Goal: Consume media (video, audio)

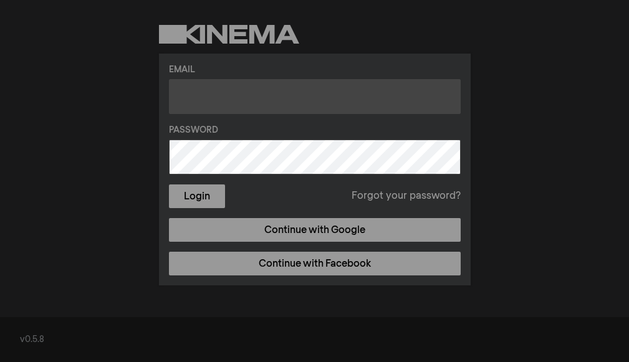
click at [275, 97] on input "text" at bounding box center [315, 96] width 292 height 35
type input "[PERSON_NAME][DOMAIN_NAME][EMAIL_ADDRESS][PERSON_NAME][DOMAIN_NAME]"
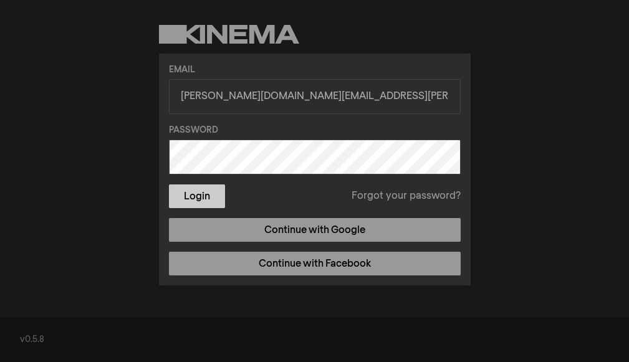
click at [209, 199] on button "Login" at bounding box center [197, 197] width 56 height 24
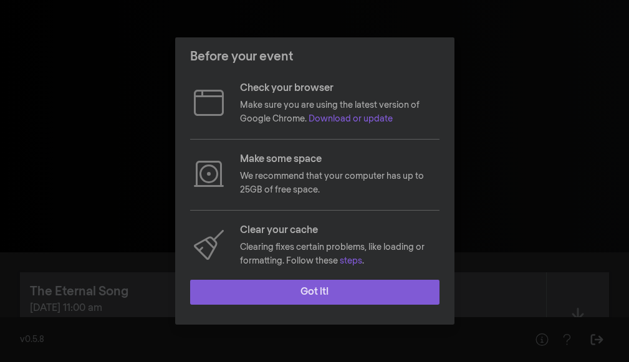
click at [317, 289] on button "Got it!" at bounding box center [314, 292] width 249 height 25
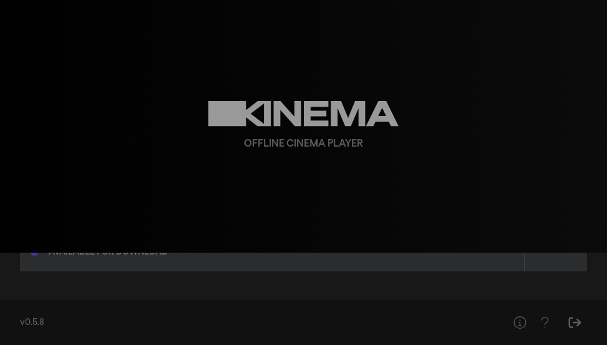
scroll to position [135, 0]
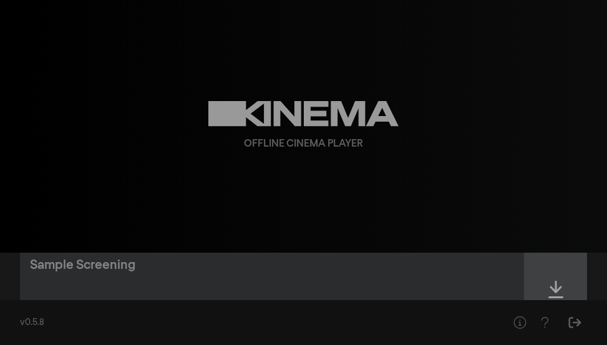
click at [550, 274] on div at bounding box center [555, 290] width 62 height 88
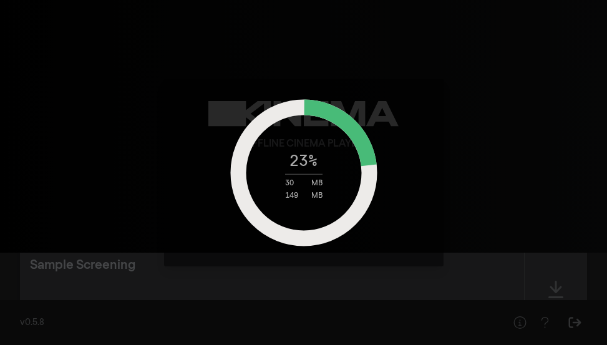
click at [552, 139] on div "23 % 30 MB 149 MB" at bounding box center [303, 172] width 607 height 345
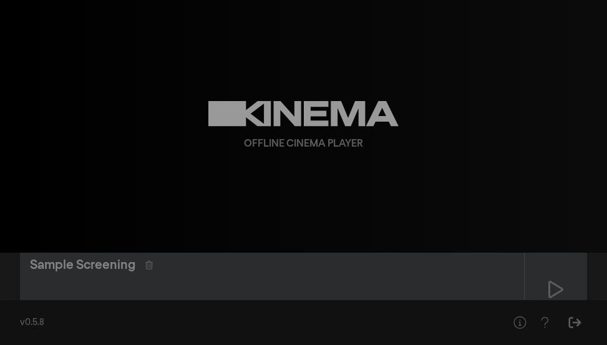
click at [592, 269] on div "The Eternal Song [DATE] 11:00 am Available for download Sample Screening Ready …" at bounding box center [303, 235] width 607 height 236
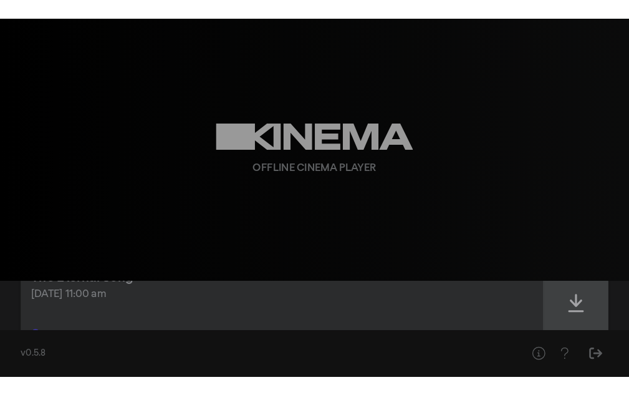
scroll to position [62, 0]
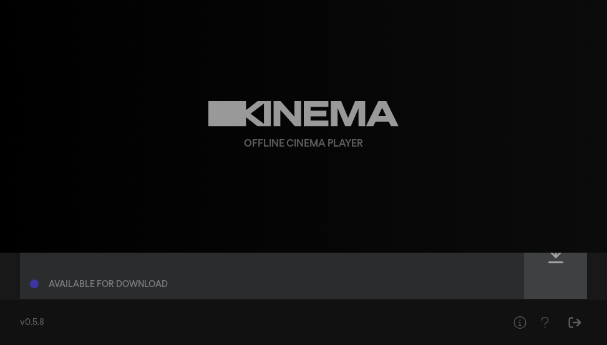
click at [569, 267] on div at bounding box center [555, 254] width 62 height 89
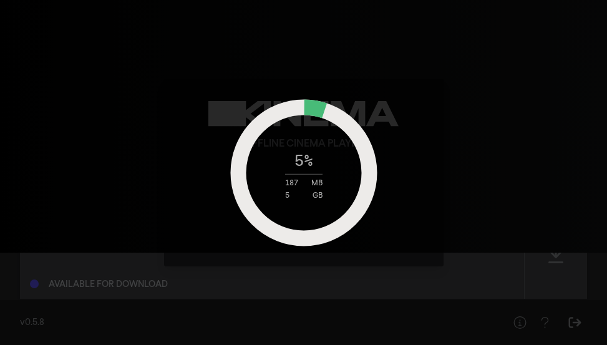
click at [590, 36] on div "5 % 187 MB 5 GB" at bounding box center [303, 172] width 607 height 345
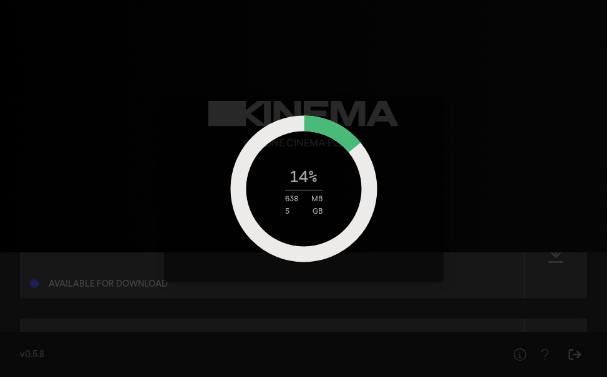
click at [593, 284] on div "14 % 638 MB 5 GB" at bounding box center [303, 188] width 607 height 377
drag, startPoint x: 527, startPoint y: 127, endPoint x: 548, endPoint y: 159, distance: 38.7
click at [548, 159] on div "34 % 2 GB 5 GB" at bounding box center [303, 188] width 607 height 377
click at [602, 98] on div "37 % 2 GB 5 GB" at bounding box center [303, 188] width 607 height 377
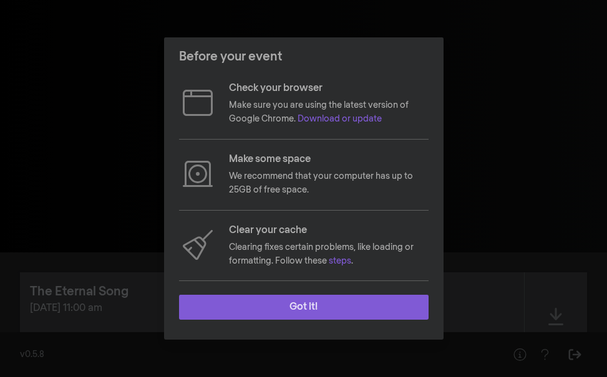
click at [325, 314] on button "Got it!" at bounding box center [303, 307] width 249 height 25
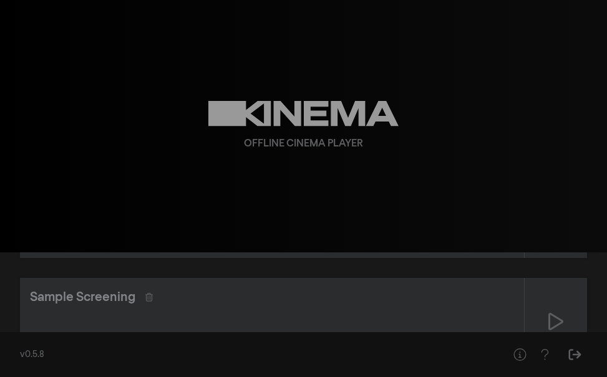
scroll to position [165, 0]
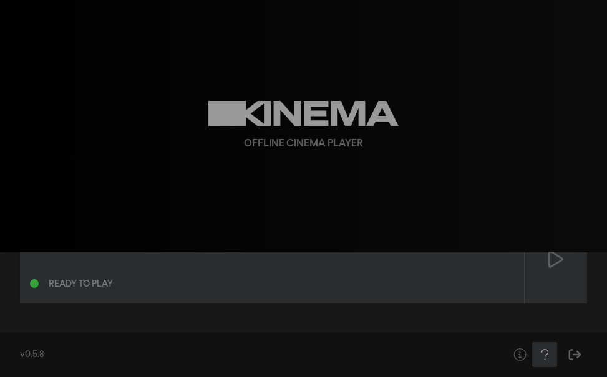
click at [539, 352] on icon "Help" at bounding box center [545, 354] width 16 height 12
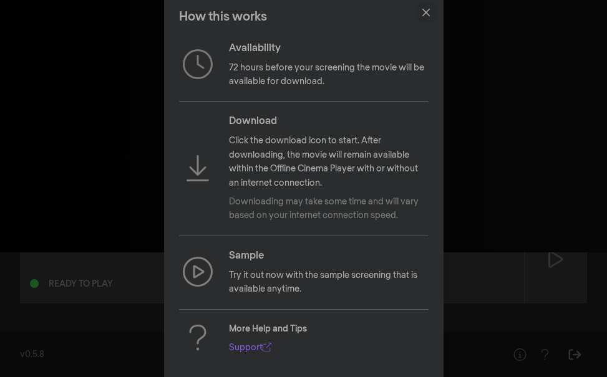
click at [421, 14] on button "Close" at bounding box center [426, 12] width 20 height 20
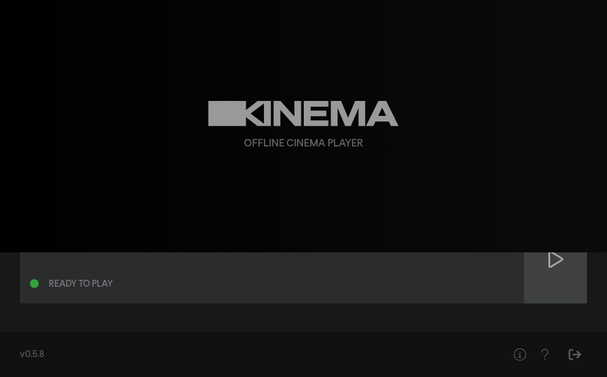
click at [542, 263] on div at bounding box center [555, 260] width 62 height 88
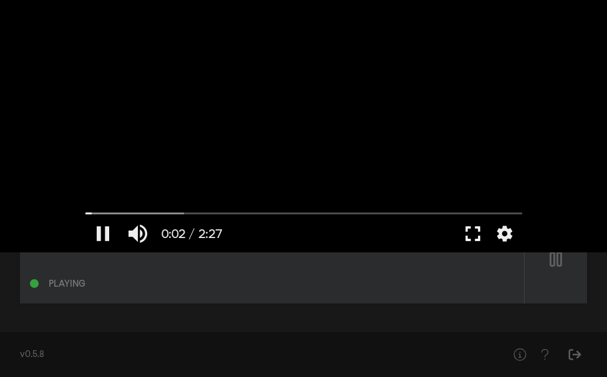
click at [478, 233] on button "fullscreen" at bounding box center [472, 233] width 35 height 37
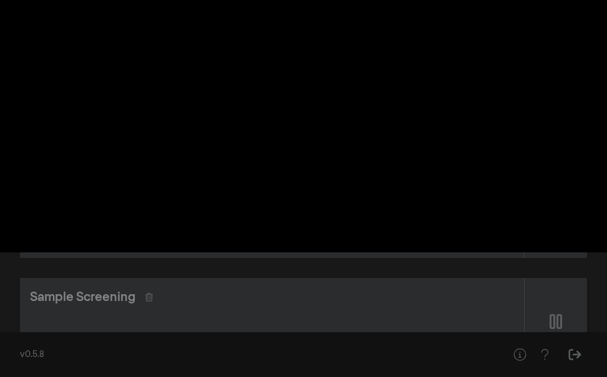
scroll to position [41, 0]
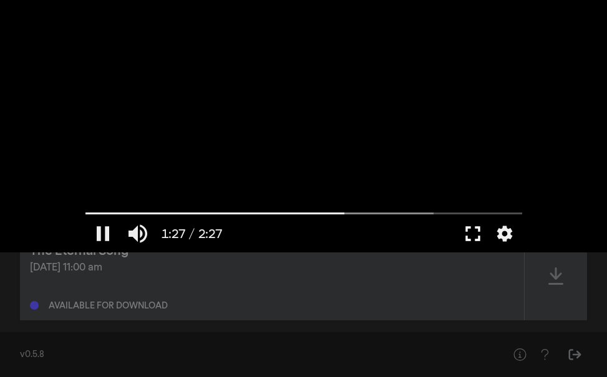
type input "87.429301"
type input "87.80592"
